Goal: Task Accomplishment & Management: Complete application form

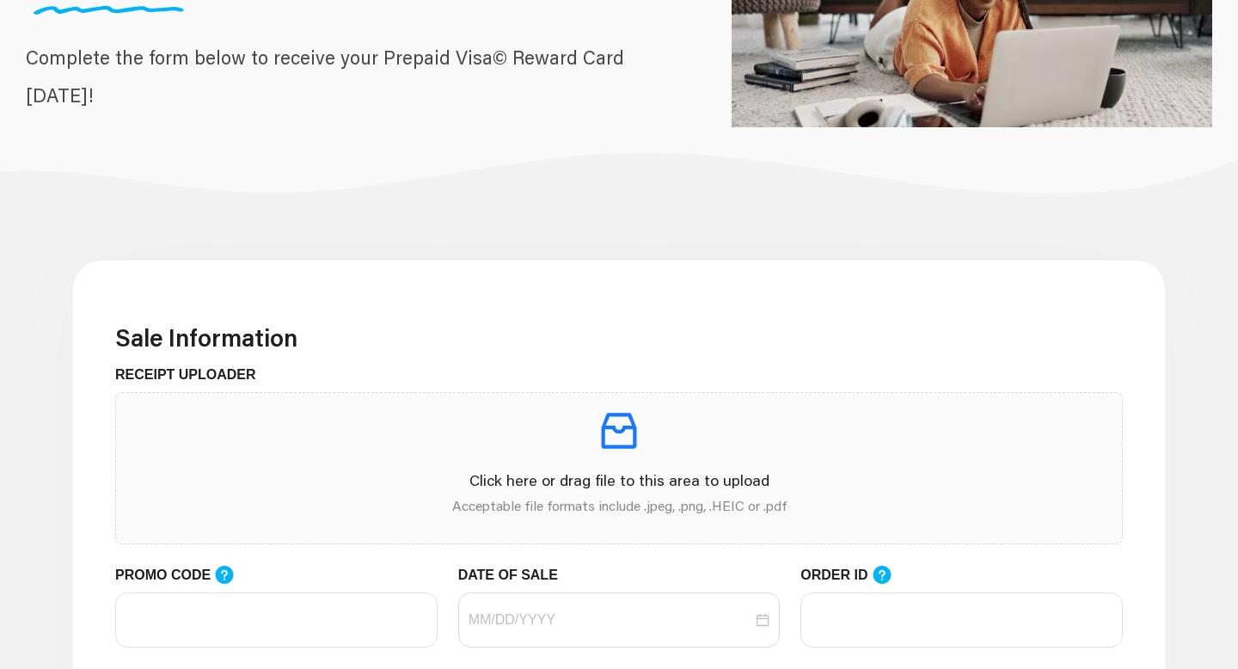
scroll to position [289, 0]
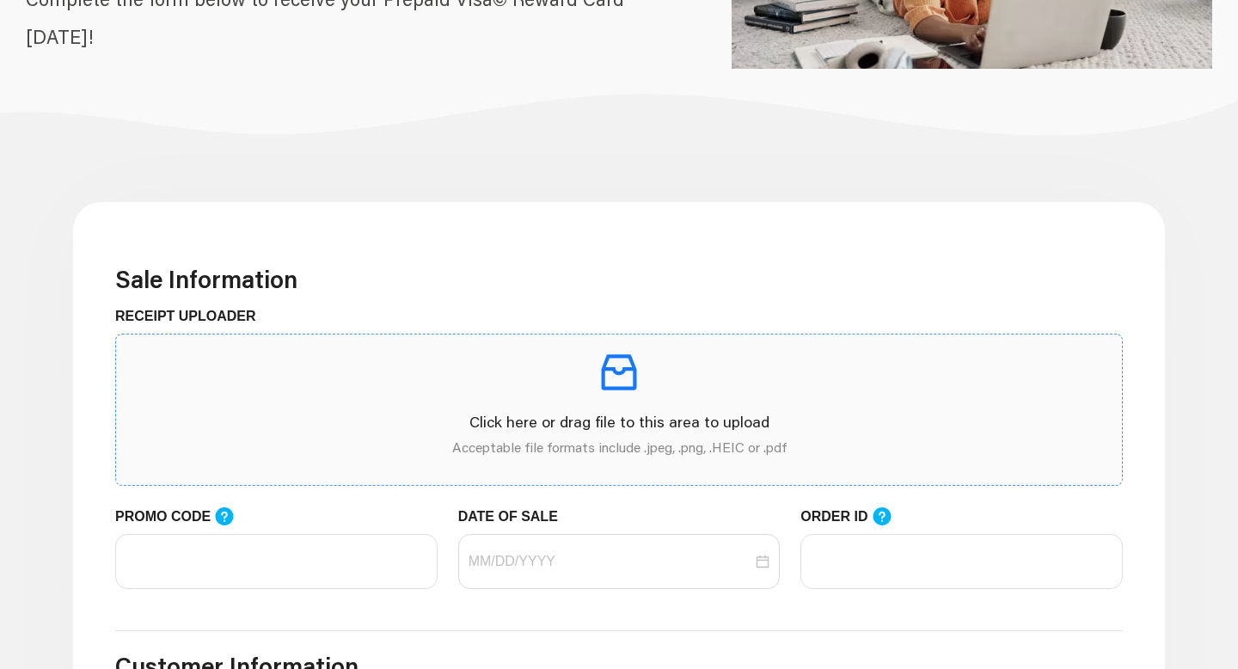
click at [522, 402] on div "Click here or drag file to this area to upload Acceptable file formats include …" at bounding box center [619, 409] width 978 height 123
click at [598, 359] on icon "inbox" at bounding box center [619, 372] width 48 height 48
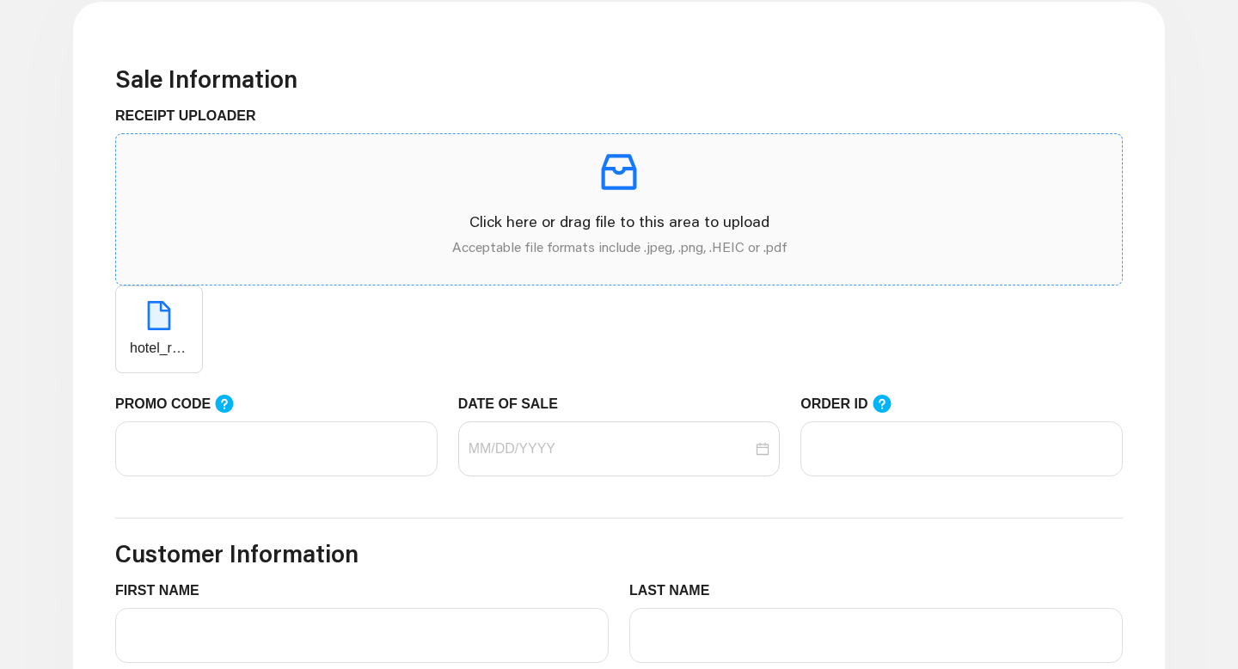
scroll to position [490, 0]
click at [310, 445] on input "PROMO CODE" at bounding box center [276, 447] width 322 height 55
paste input "LIFEMART20"
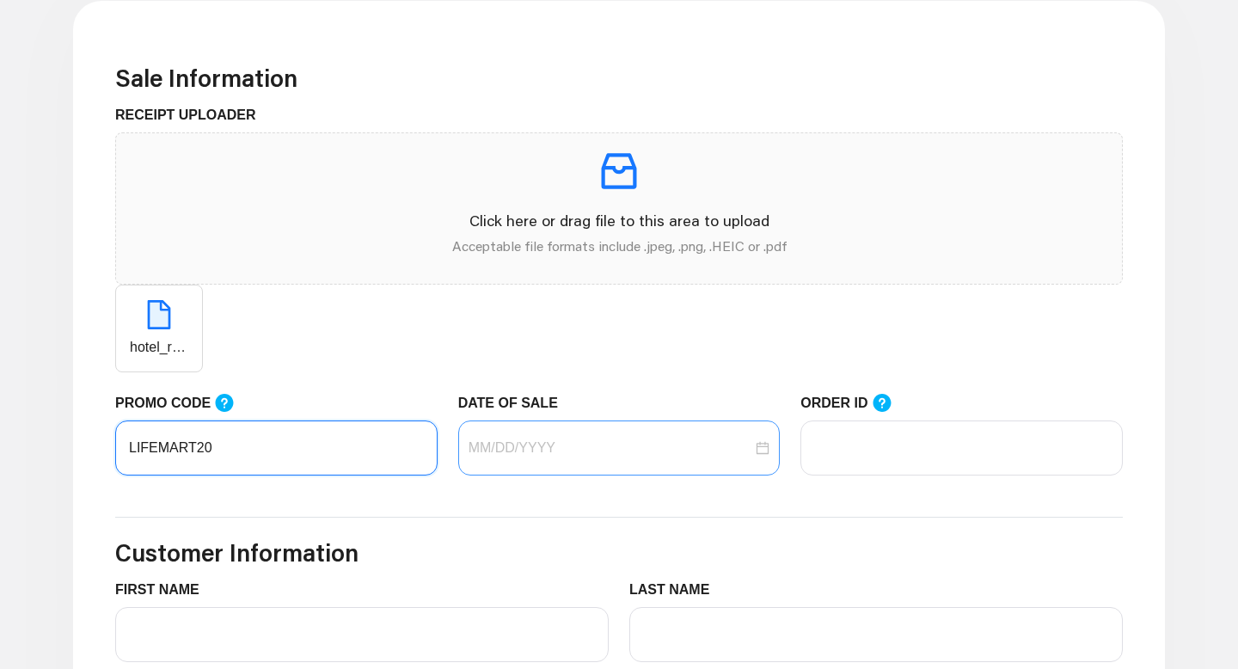
type input "LIFEMART20"
click at [568, 445] on input "DATE OF SALE" at bounding box center [611, 448] width 285 height 21
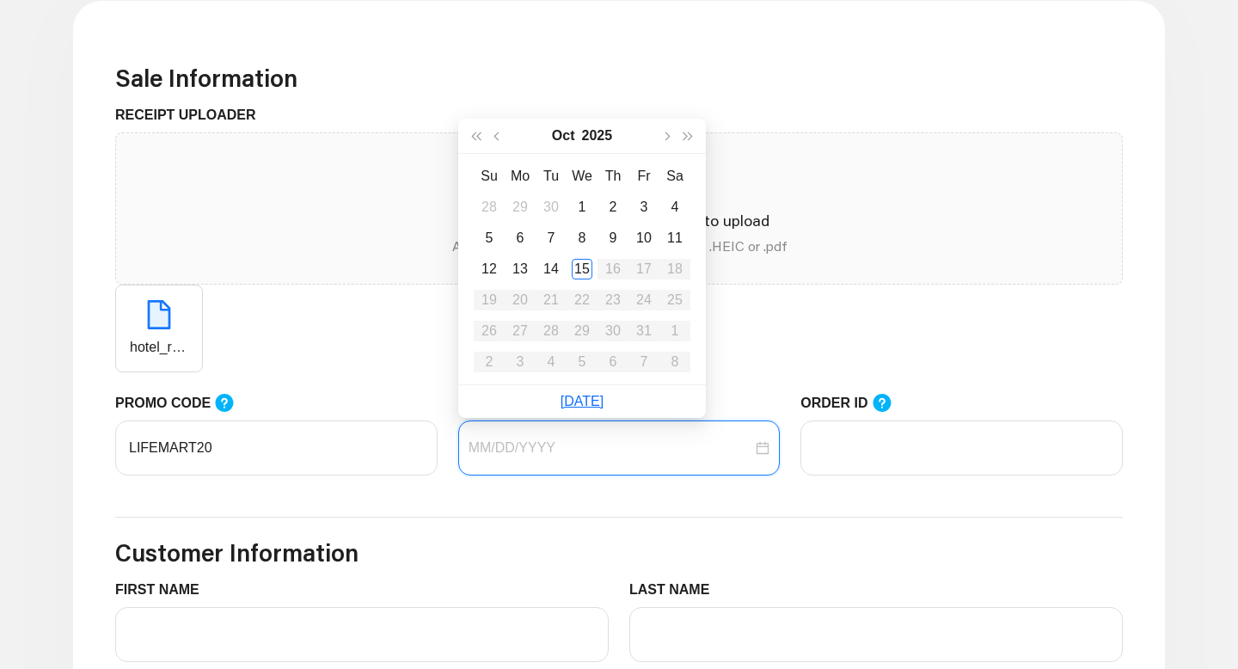
type input "[DATE]"
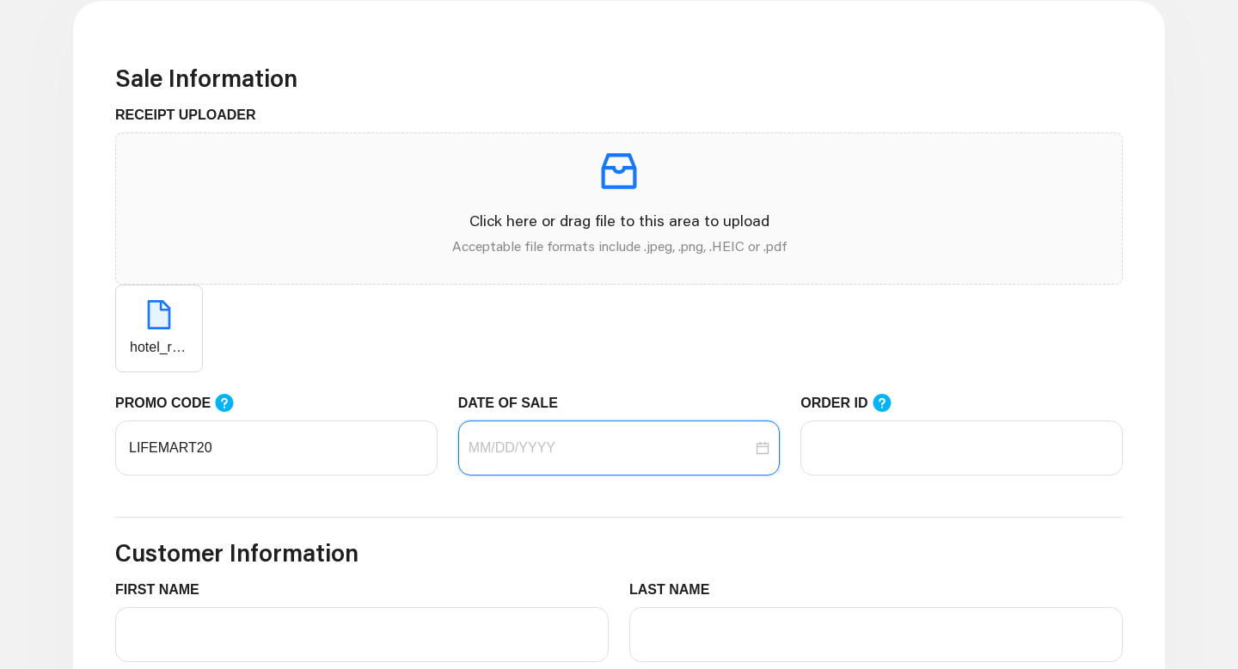
click at [520, 447] on input "DATE OF SALE" at bounding box center [611, 448] width 285 height 21
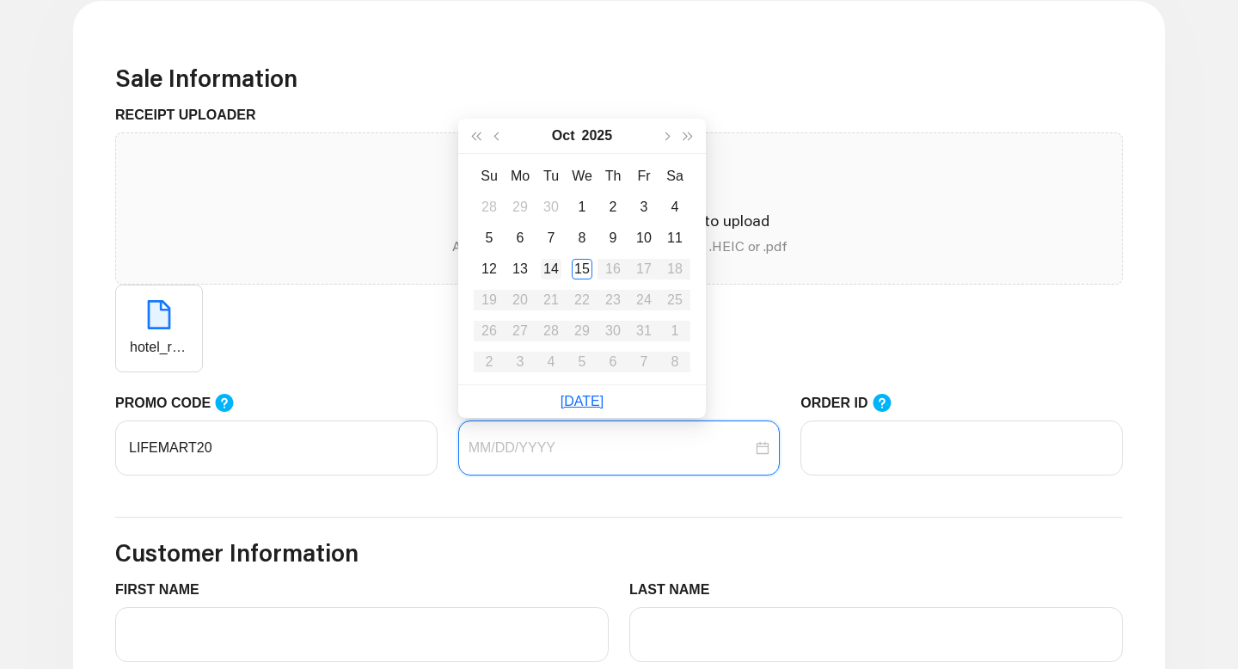
type input "[DATE]"
click at [553, 269] on div "14" at bounding box center [551, 269] width 21 height 21
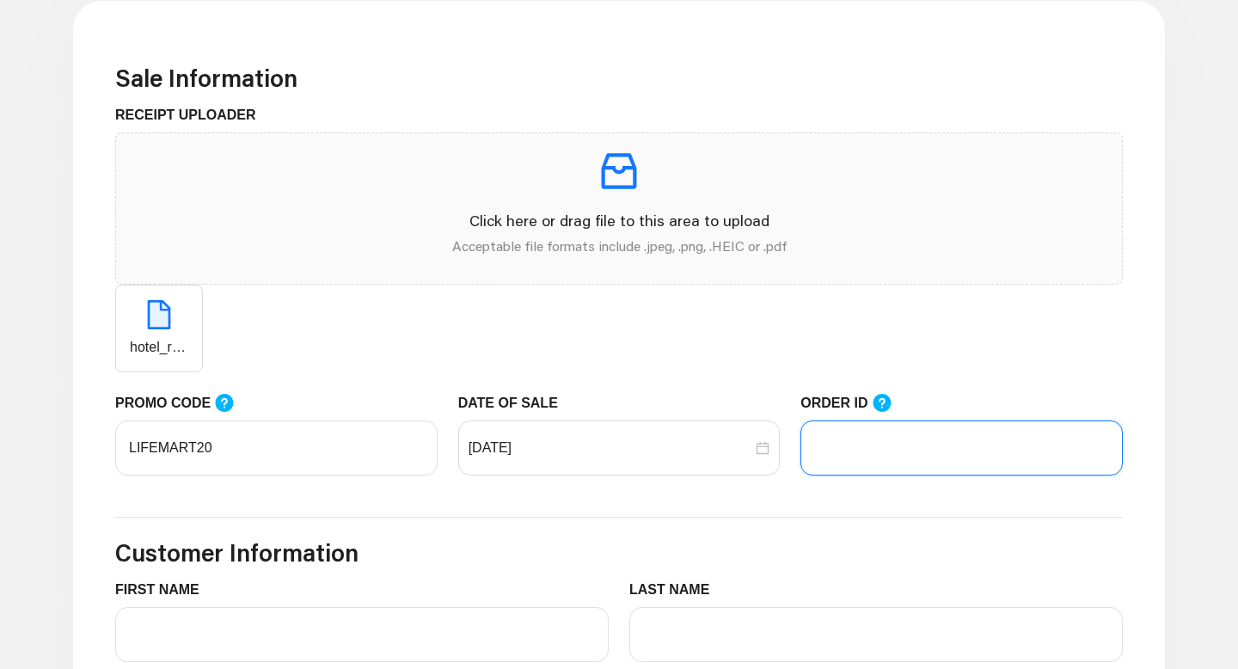
click at [897, 439] on input "ORDER ID" at bounding box center [961, 447] width 322 height 55
click at [933, 453] on input "ORDER ID" at bounding box center [961, 447] width 322 height 55
paste input "105151133"
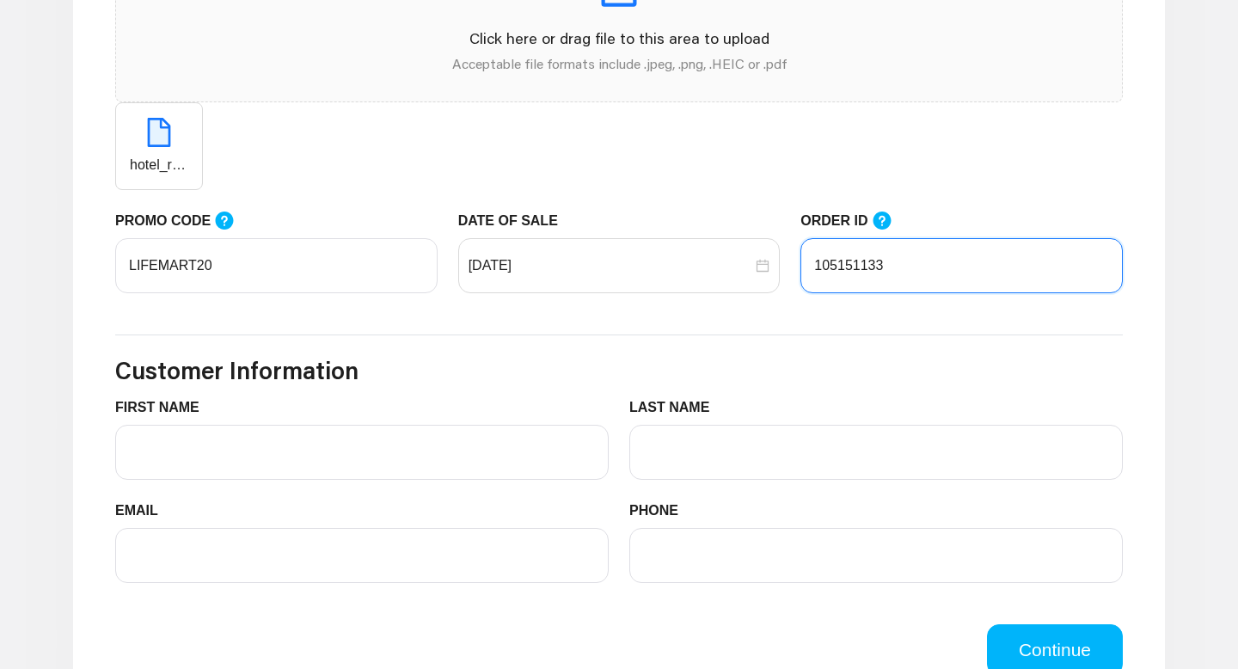
scroll to position [678, 0]
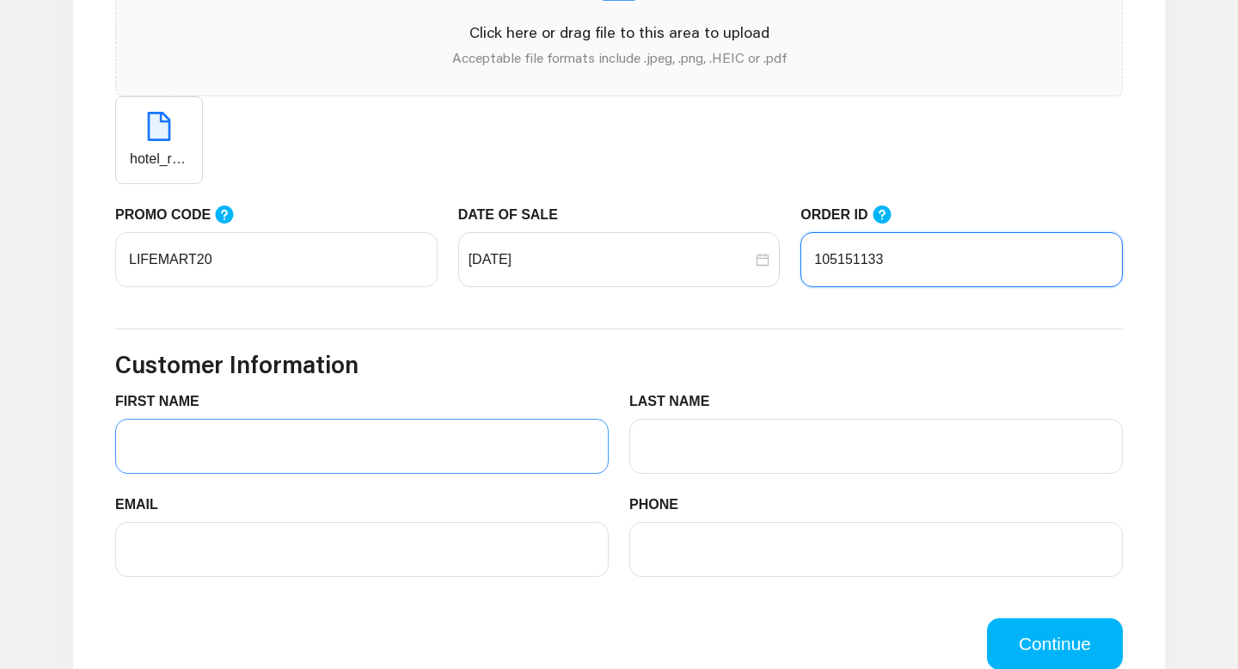
type input "105151133"
click at [303, 455] on input "FIRST NAME" at bounding box center [362, 446] width 494 height 55
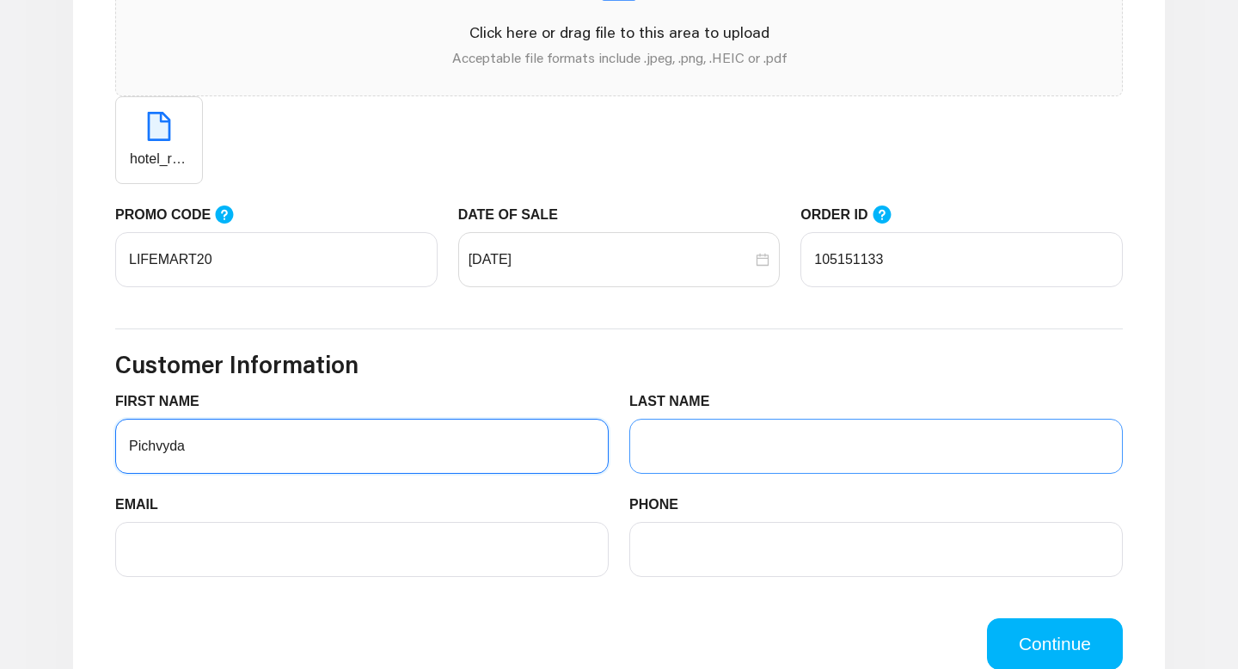
type input "Pichvyda"
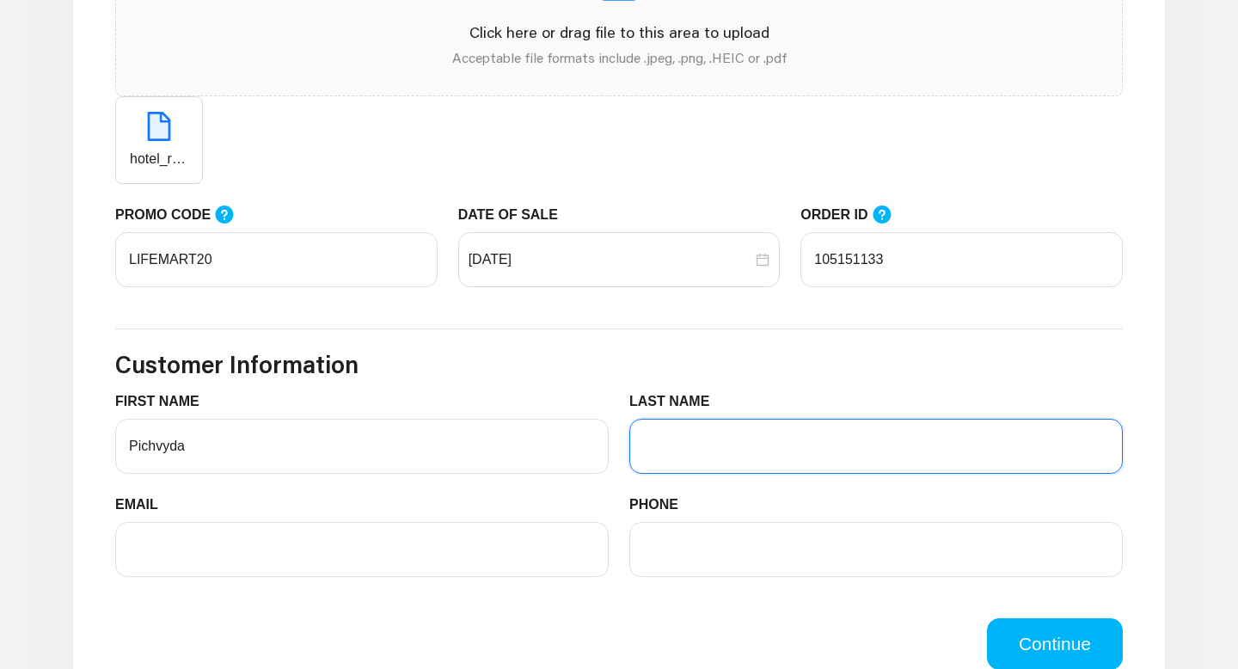
click at [699, 436] on input "LAST NAME" at bounding box center [876, 446] width 494 height 55
type input "Tuy"
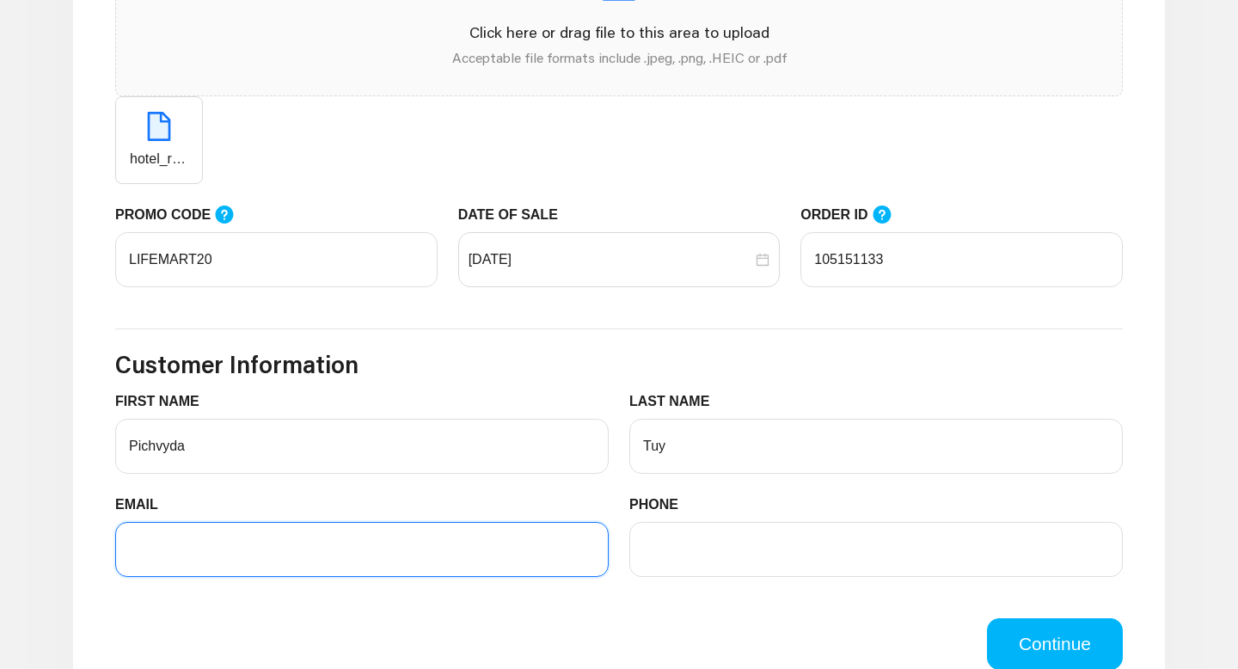
click at [301, 549] on input "EMAIL" at bounding box center [362, 549] width 494 height 55
type input "[EMAIL_ADDRESS][DOMAIN_NAME]"
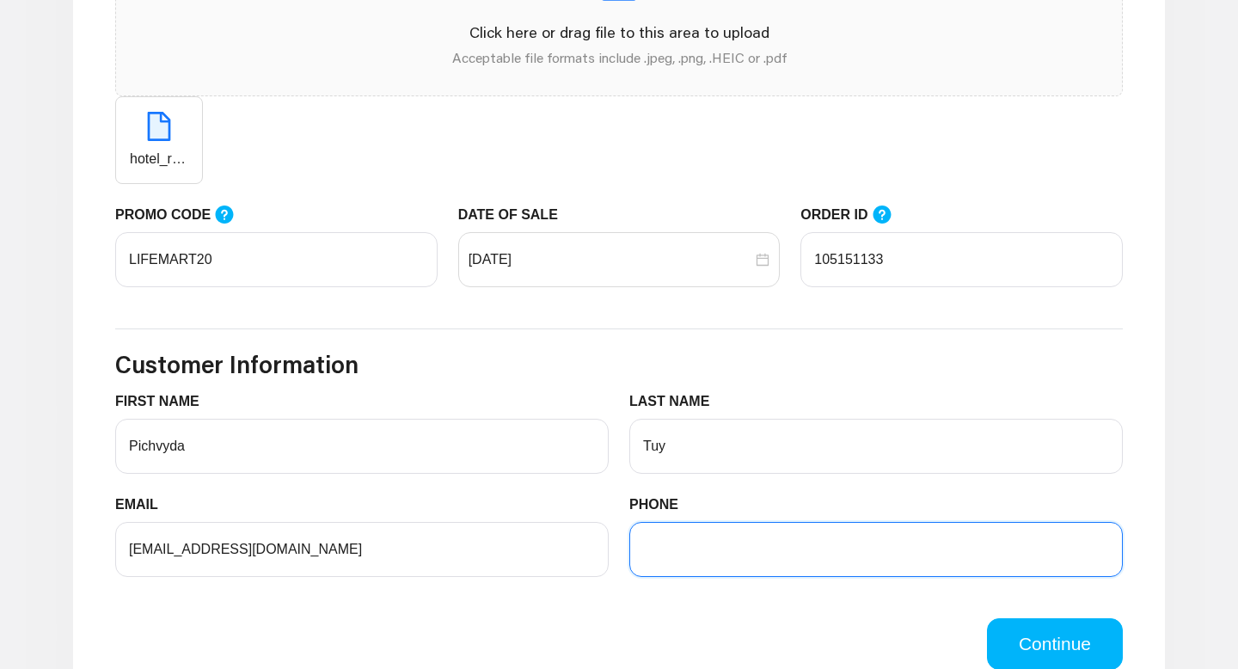
click at [800, 552] on input "PHONE" at bounding box center [876, 549] width 494 height 55
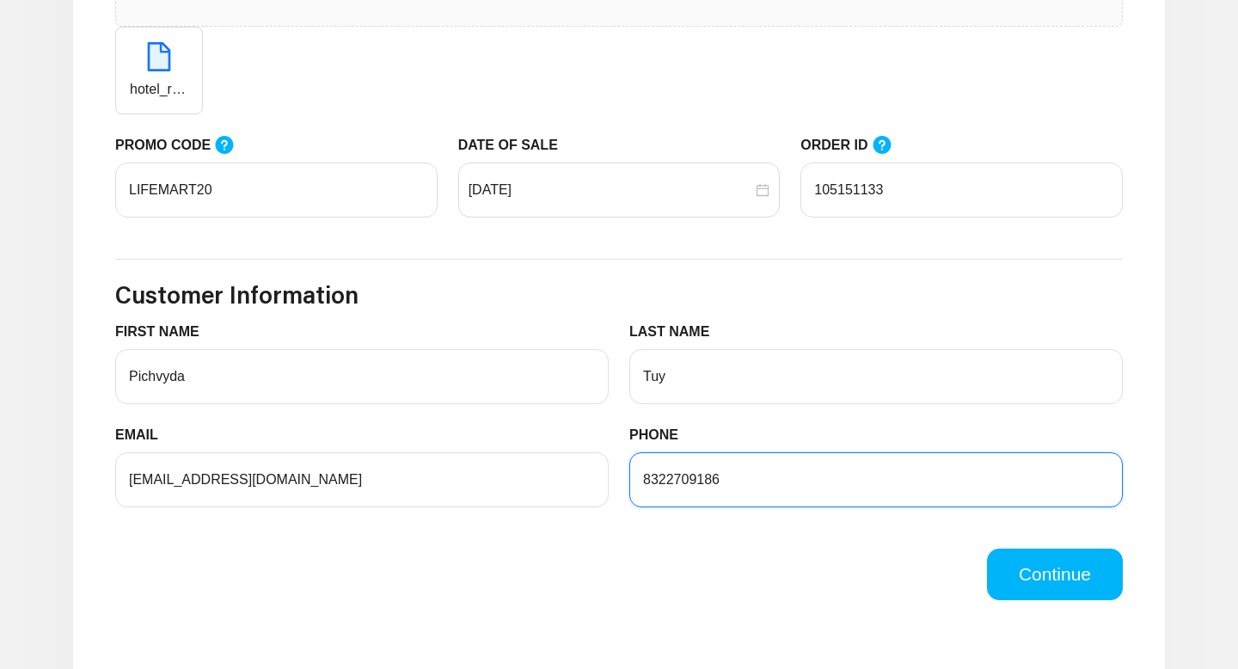
click at [669, 489] on input "8322709186" at bounding box center [876, 479] width 494 height 55
click at [690, 487] on input "8322709186" at bounding box center [876, 479] width 494 height 55
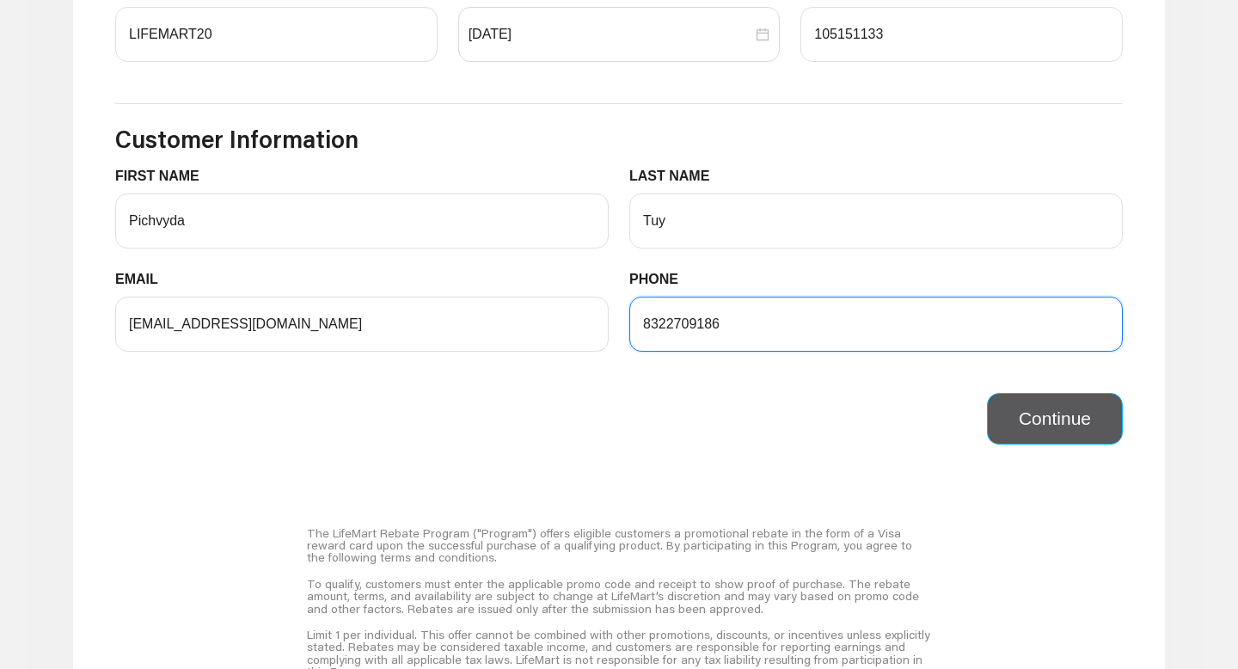
type input "8322709186"
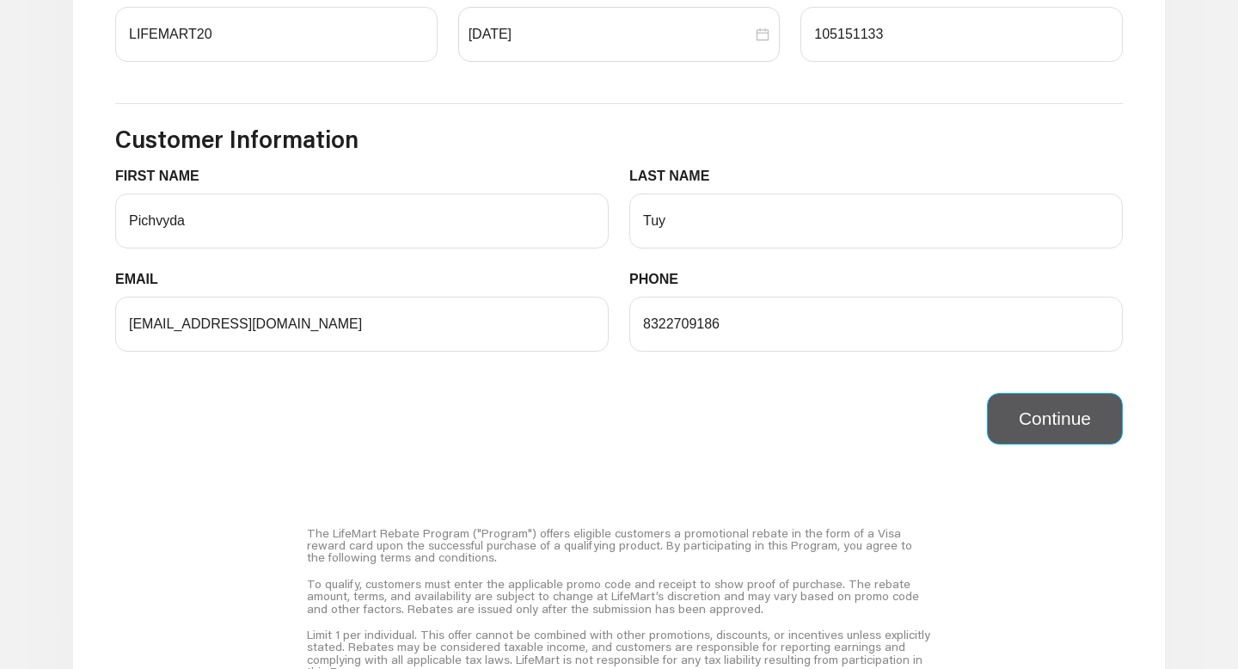
click at [1037, 432] on button "Continue" at bounding box center [1055, 419] width 136 height 52
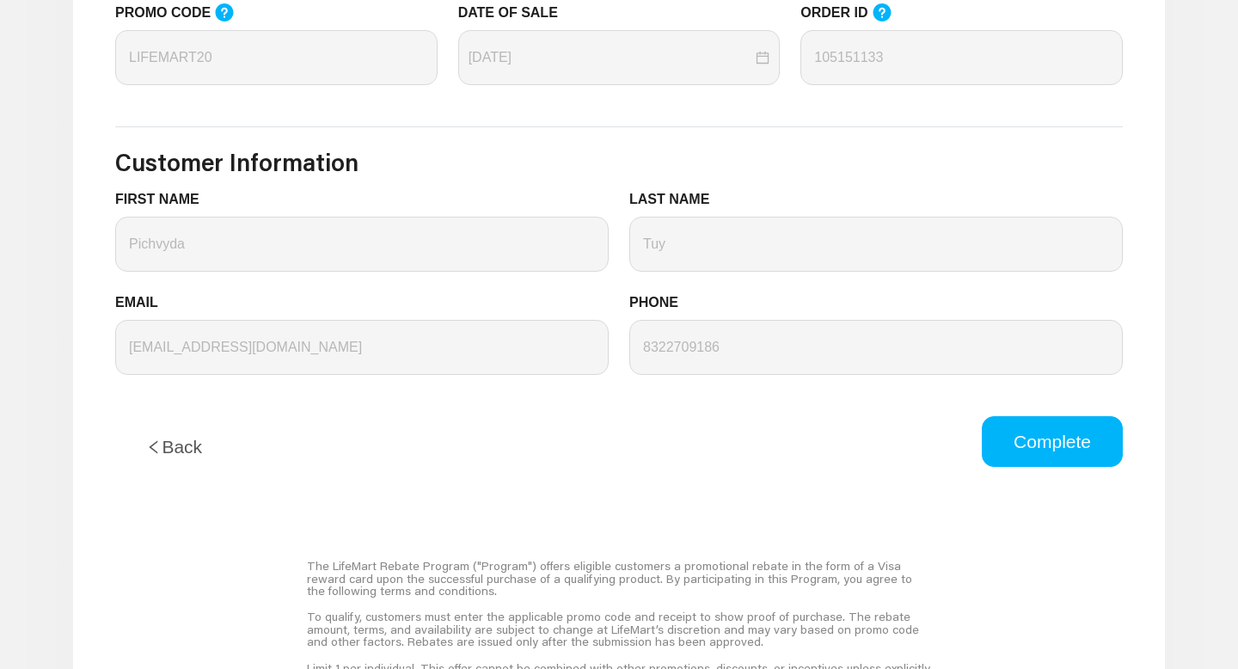
scroll to position [783, 0]
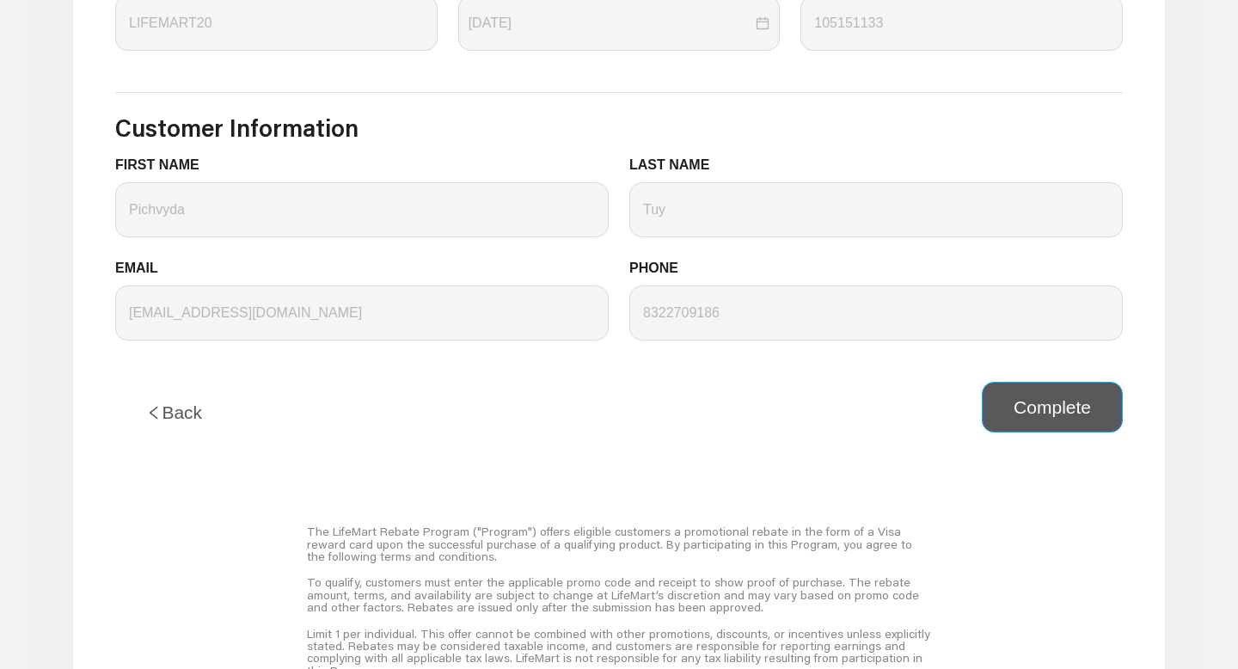
click at [1050, 400] on button "Complete" at bounding box center [1052, 408] width 141 height 52
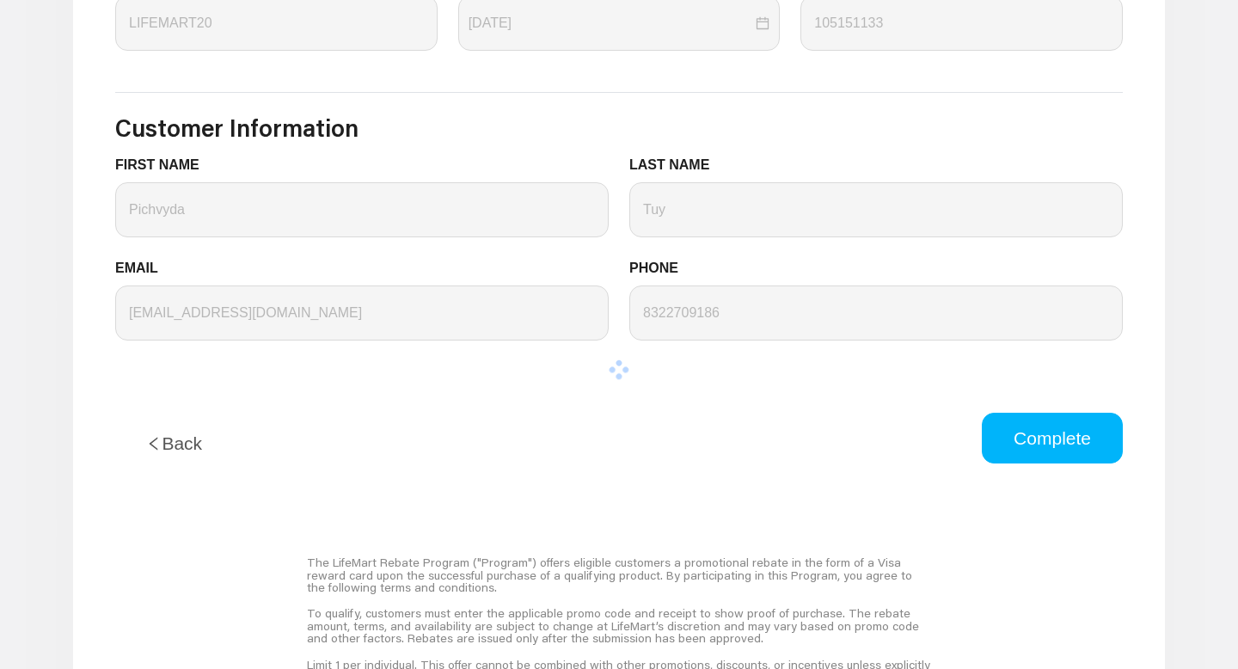
scroll to position [0, 0]
